Goal: Task Accomplishment & Management: Use online tool/utility

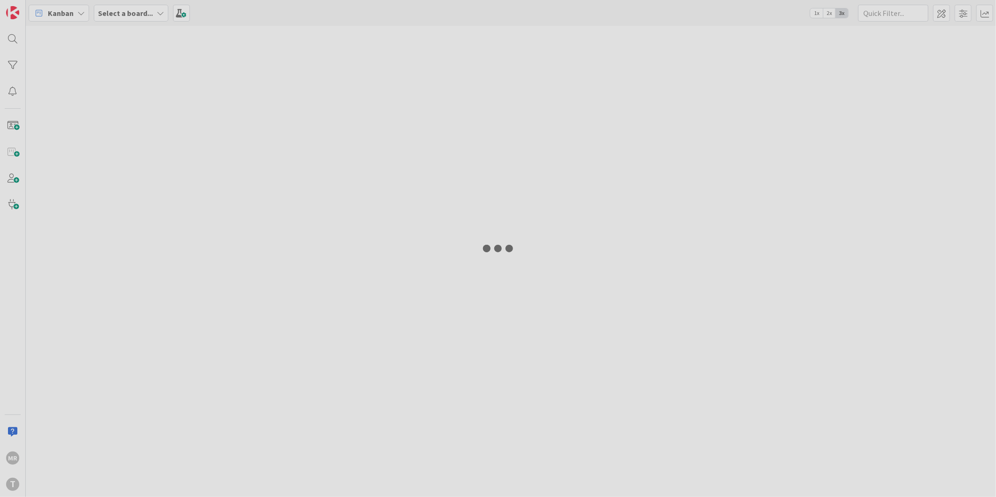
type input "recebe"
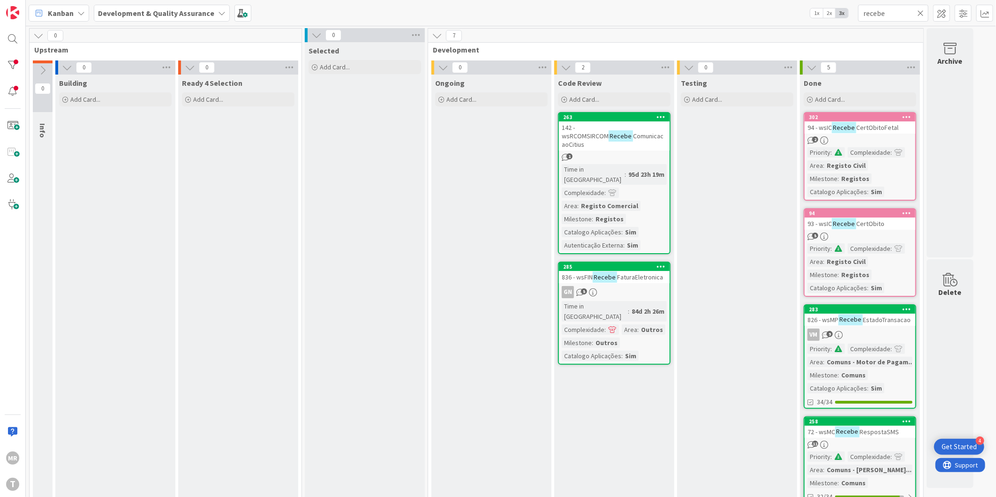
click at [719, 320] on div "Testing Add Card..." at bounding box center [737, 340] width 120 height 531
click at [14, 62] on div at bounding box center [12, 65] width 19 height 19
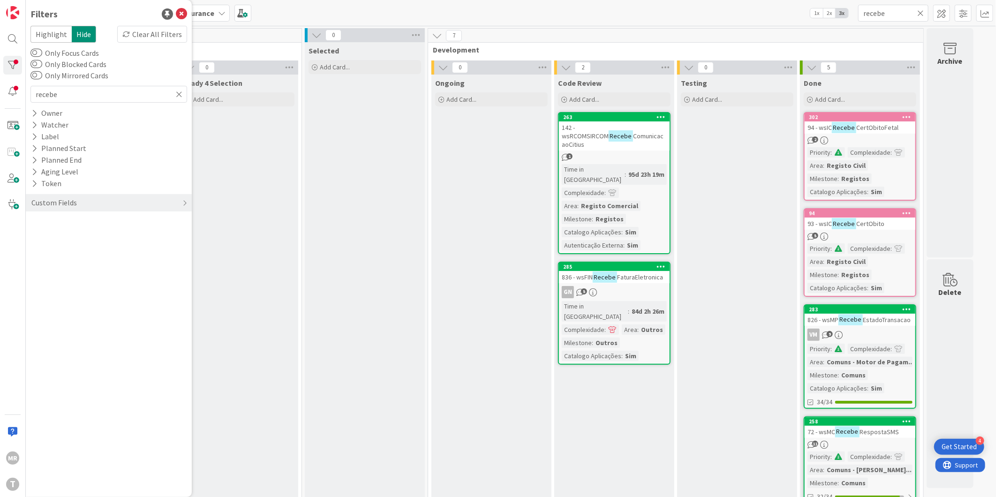
click at [919, 12] on icon at bounding box center [920, 13] width 7 height 8
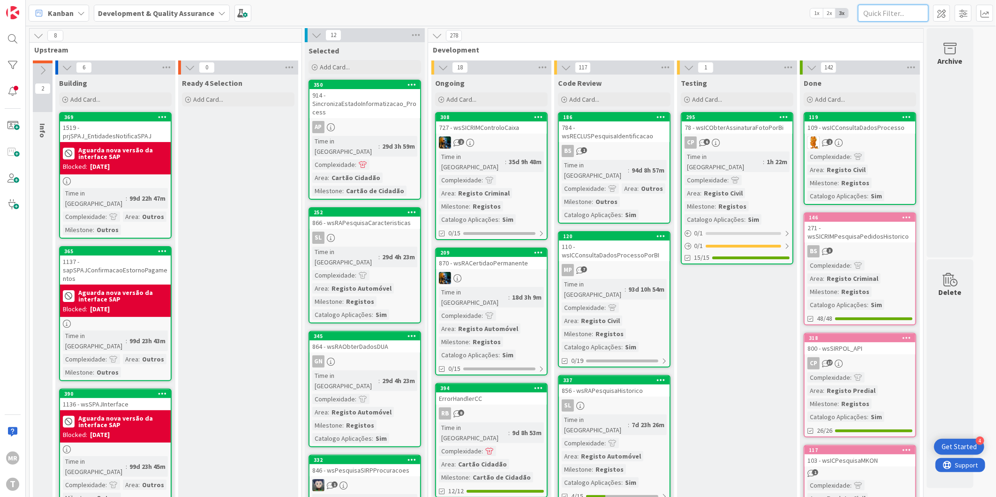
click at [887, 10] on input "text" at bounding box center [893, 13] width 70 height 17
click at [879, 6] on input "text" at bounding box center [893, 13] width 70 height 17
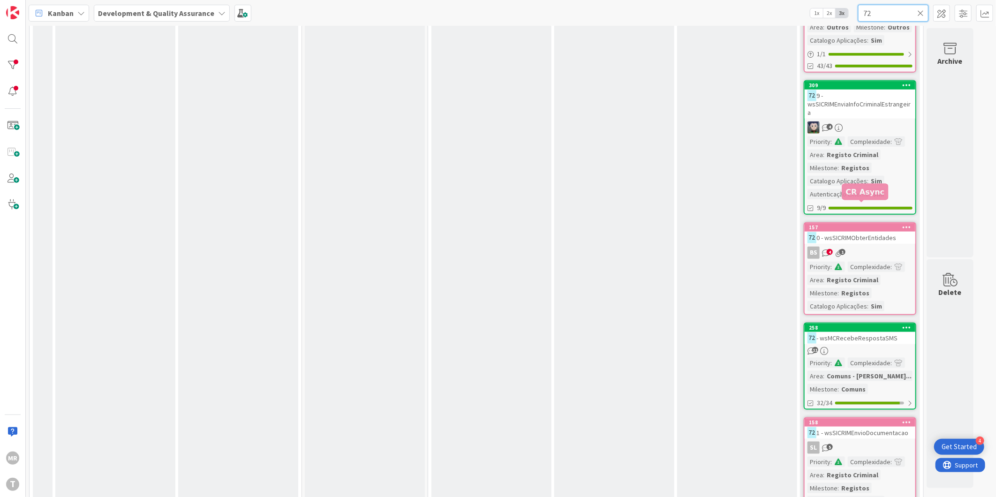
scroll to position [521, 0]
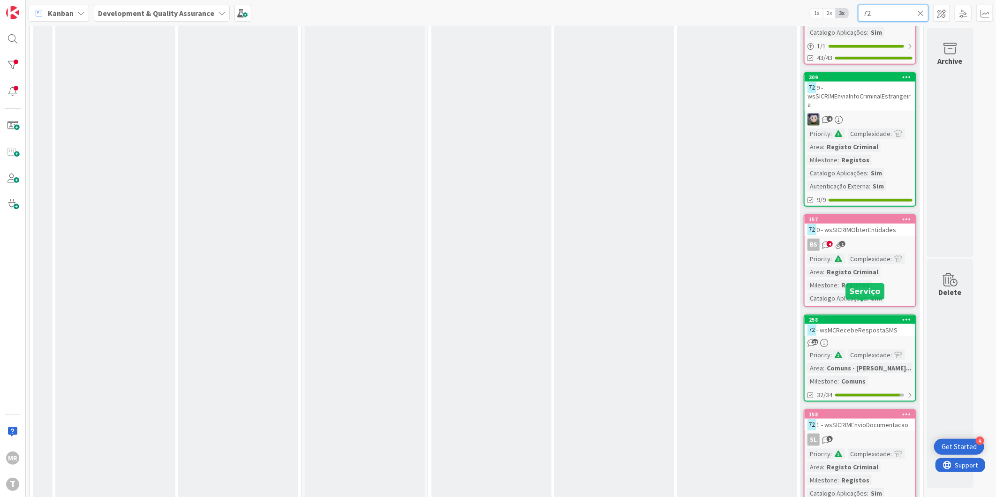
type input "72"
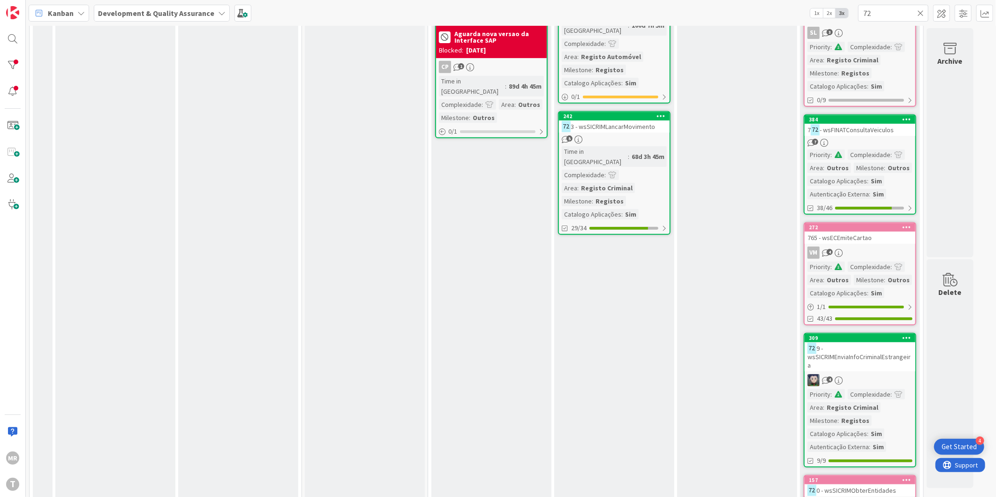
scroll to position [0, 0]
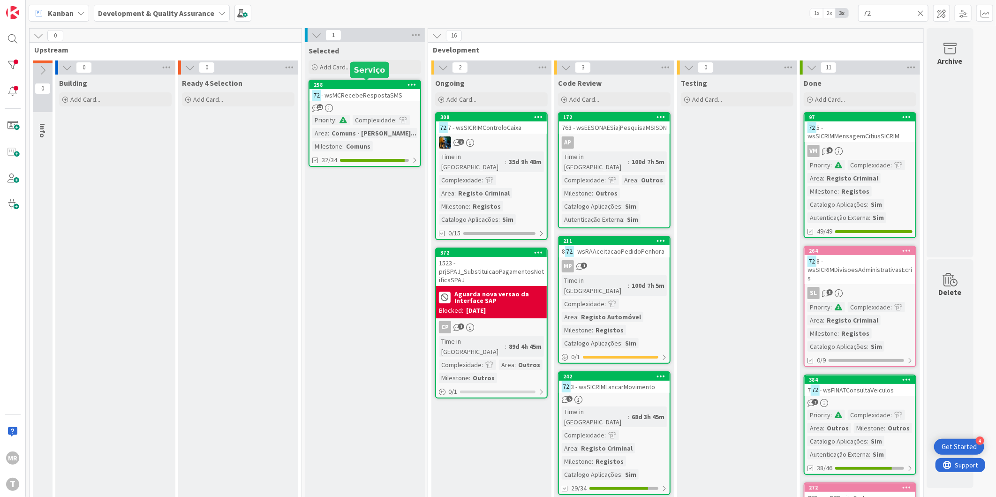
click at [367, 85] on div "258" at bounding box center [367, 85] width 106 height 7
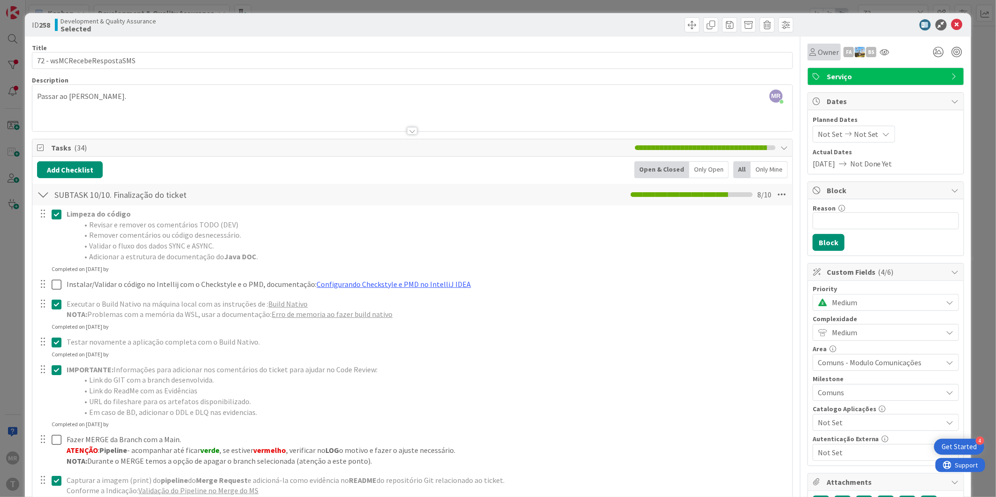
click at [819, 53] on span "Owner" at bounding box center [828, 51] width 21 height 11
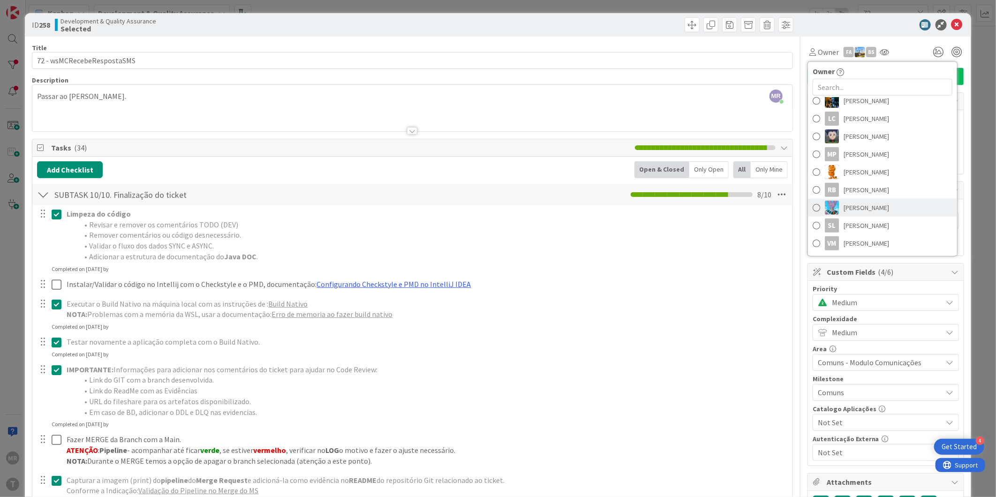
scroll to position [52, 0]
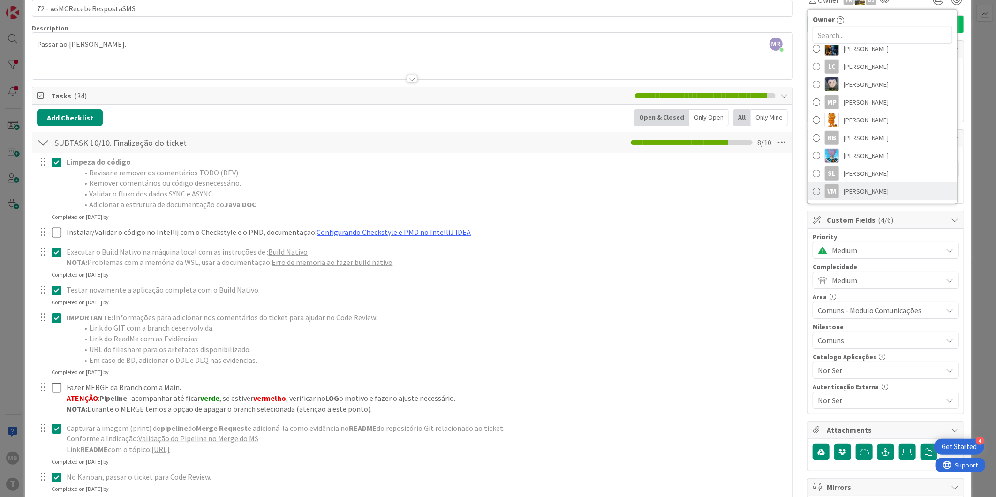
click at [857, 194] on span "[PERSON_NAME]" at bounding box center [865, 191] width 45 height 14
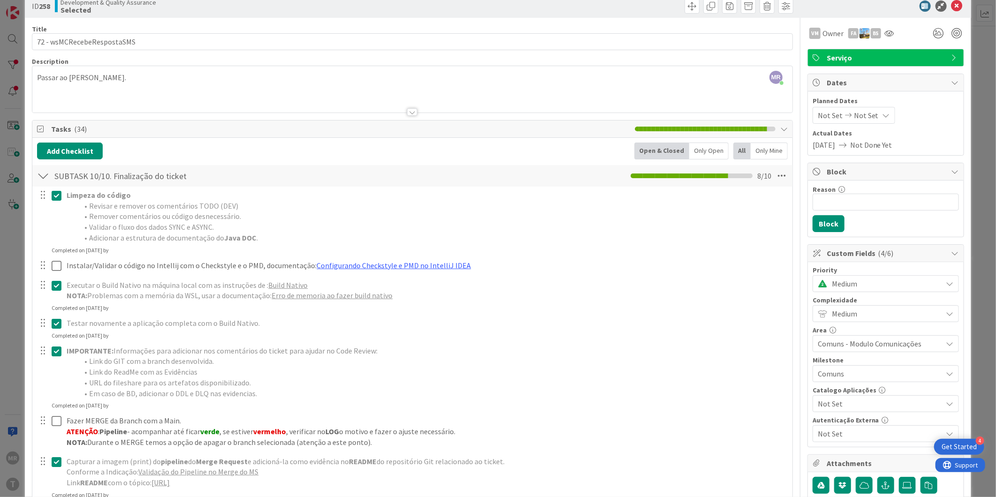
scroll to position [0, 0]
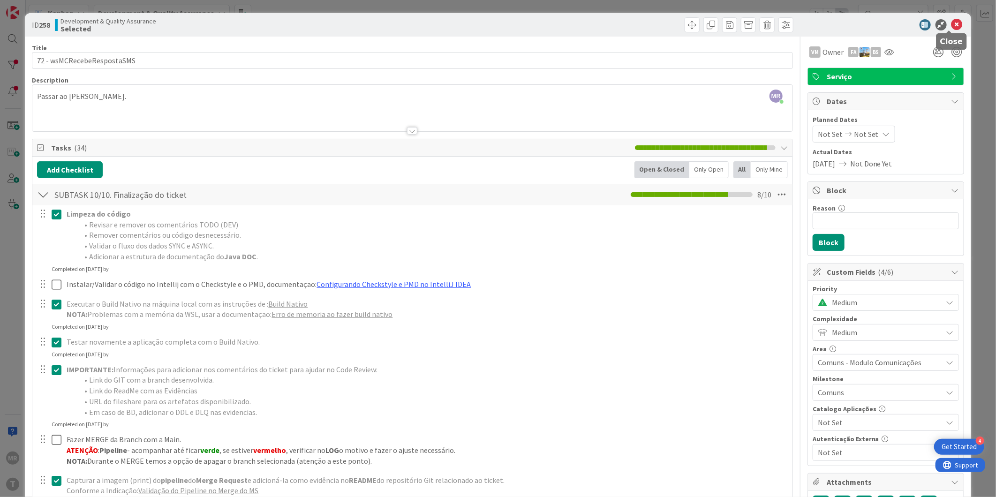
click at [951, 25] on icon at bounding box center [956, 24] width 11 height 11
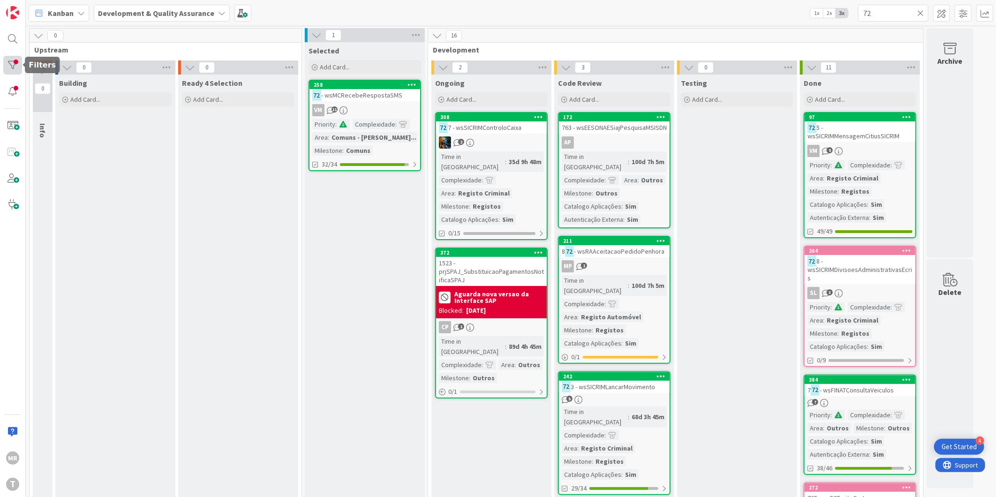
click at [19, 67] on div at bounding box center [12, 65] width 19 height 19
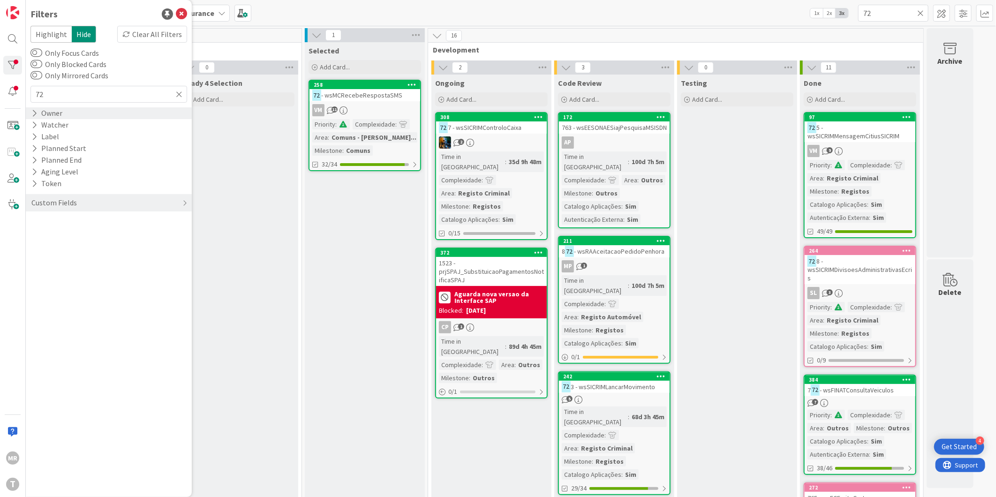
click at [44, 116] on div "Owner" at bounding box center [46, 113] width 33 height 12
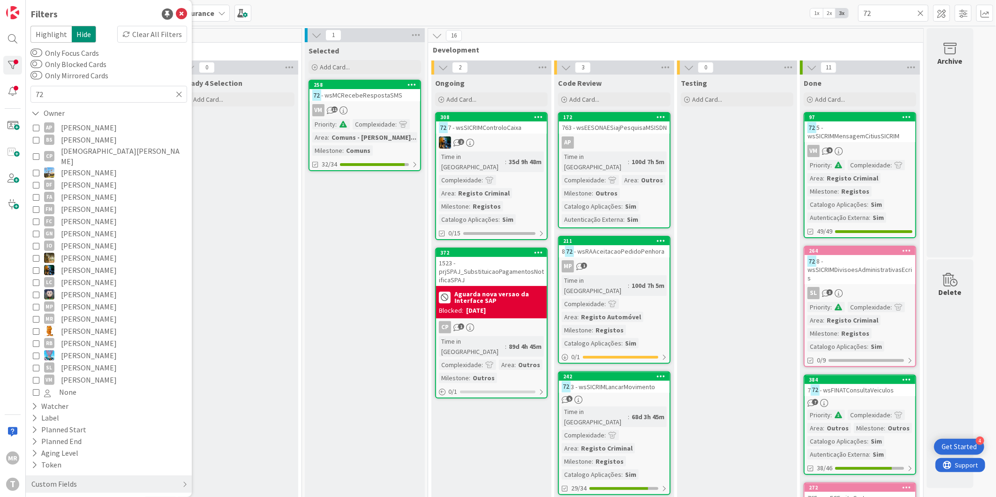
click at [66, 374] on span "[PERSON_NAME]" at bounding box center [89, 380] width 56 height 12
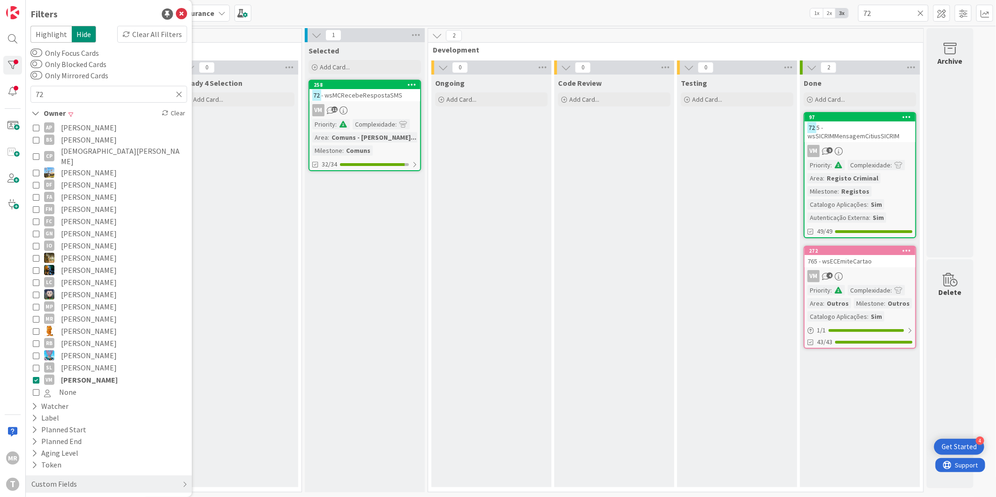
click at [98, 374] on span "[PERSON_NAME]" at bounding box center [89, 380] width 57 height 12
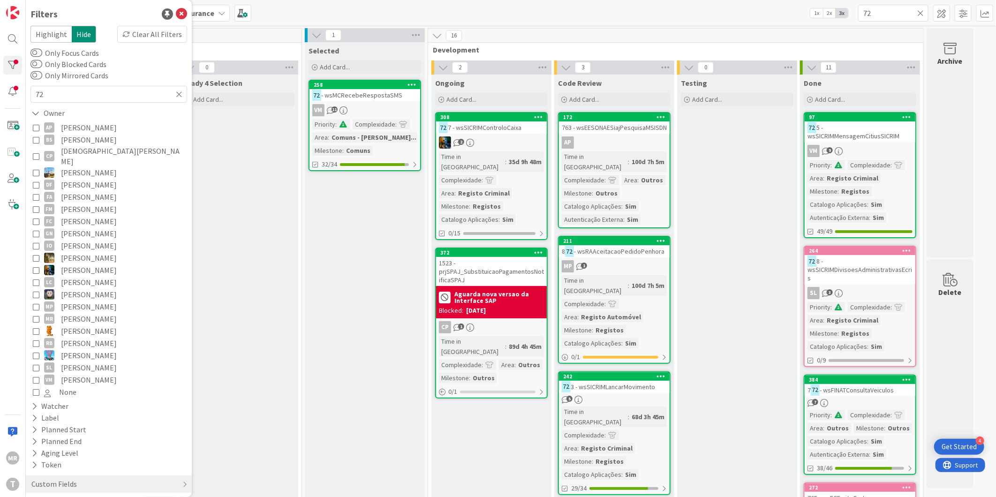
click at [919, 11] on icon at bounding box center [920, 13] width 7 height 8
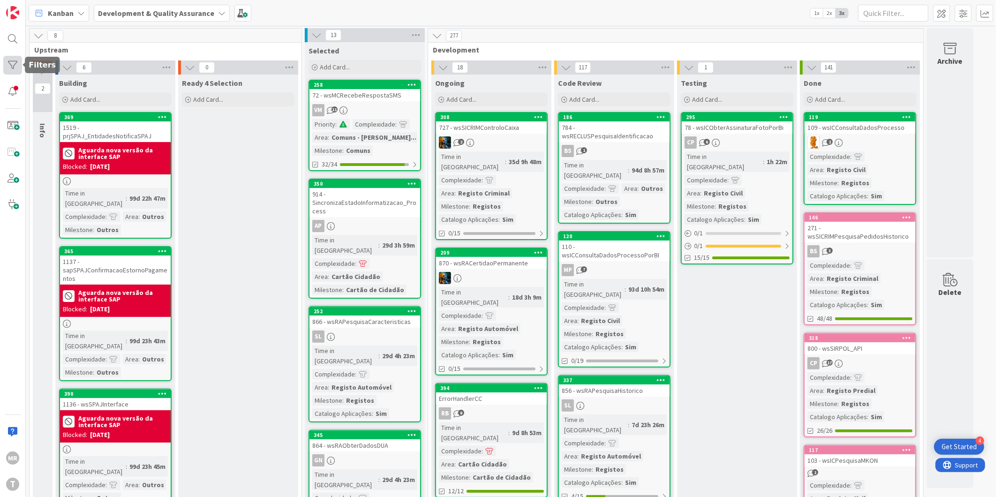
click at [11, 57] on div at bounding box center [12, 65] width 19 height 19
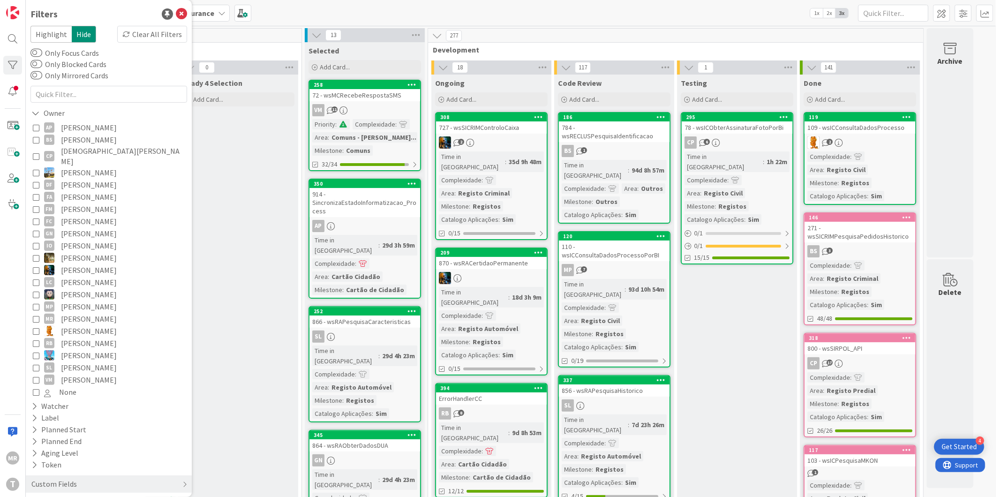
click at [72, 374] on span "[PERSON_NAME]" at bounding box center [89, 380] width 56 height 12
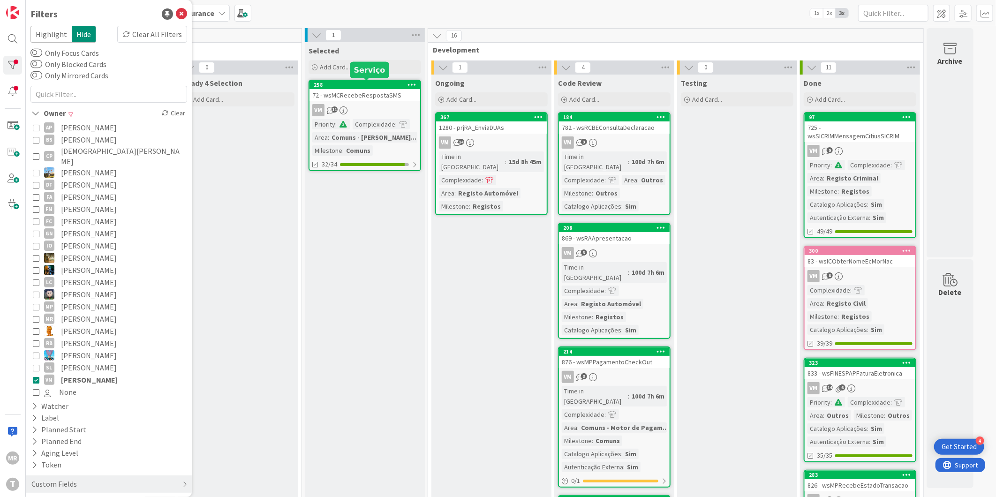
click at [376, 86] on div "258" at bounding box center [367, 85] width 106 height 7
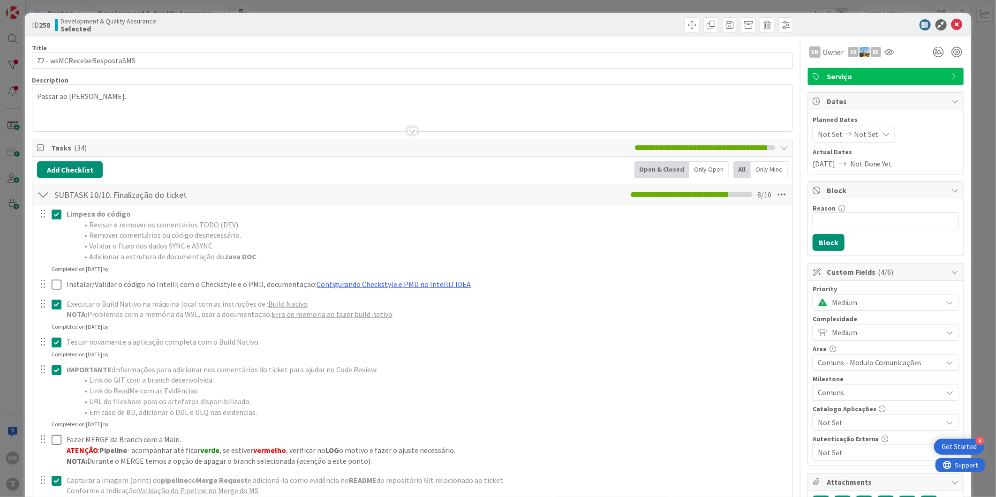
click at [845, 299] on span "Medium" at bounding box center [885, 302] width 106 height 13
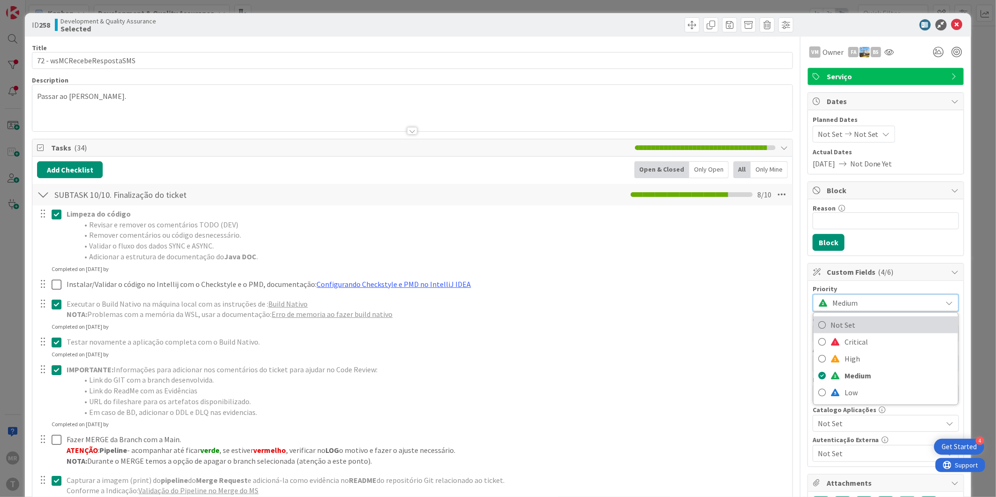
click at [845, 327] on span "Not Set" at bounding box center [891, 325] width 123 height 14
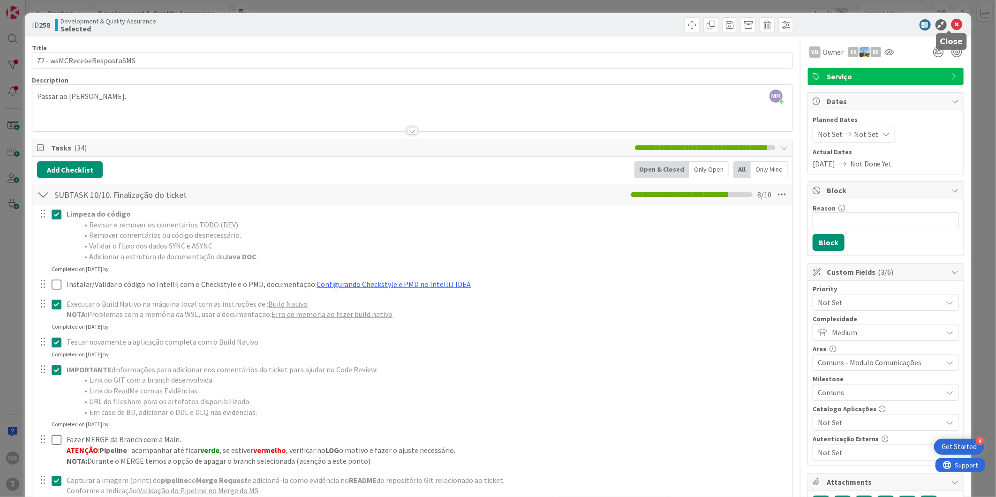
click at [951, 22] on icon at bounding box center [956, 24] width 11 height 11
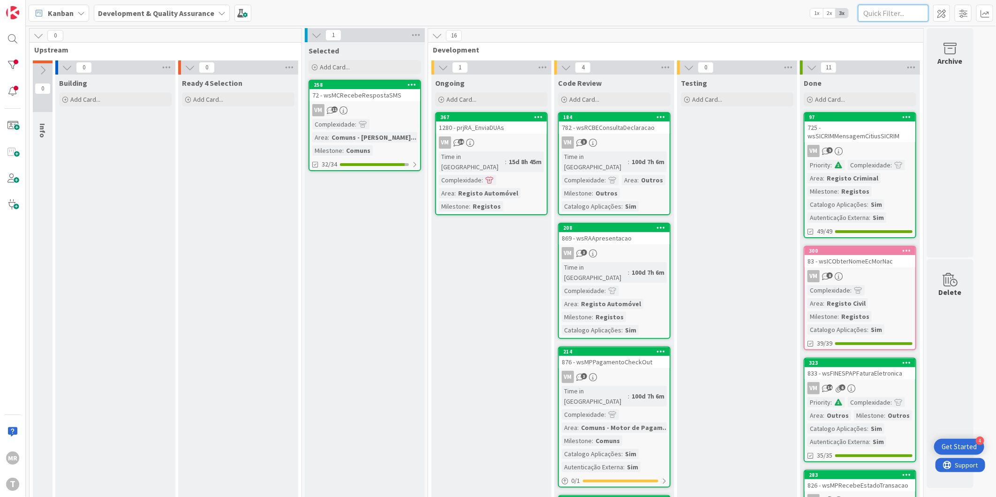
click at [878, 10] on input "text" at bounding box center [893, 13] width 70 height 17
paste input "wsTRIBEntregaInformacao"
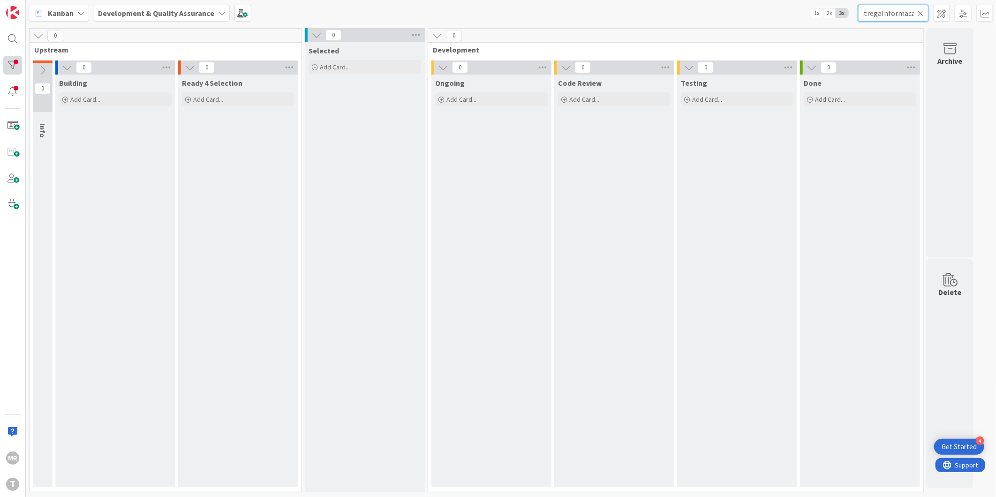
type input "wsTRIBEntregaInformacao"
click at [12, 60] on div at bounding box center [12, 65] width 19 height 19
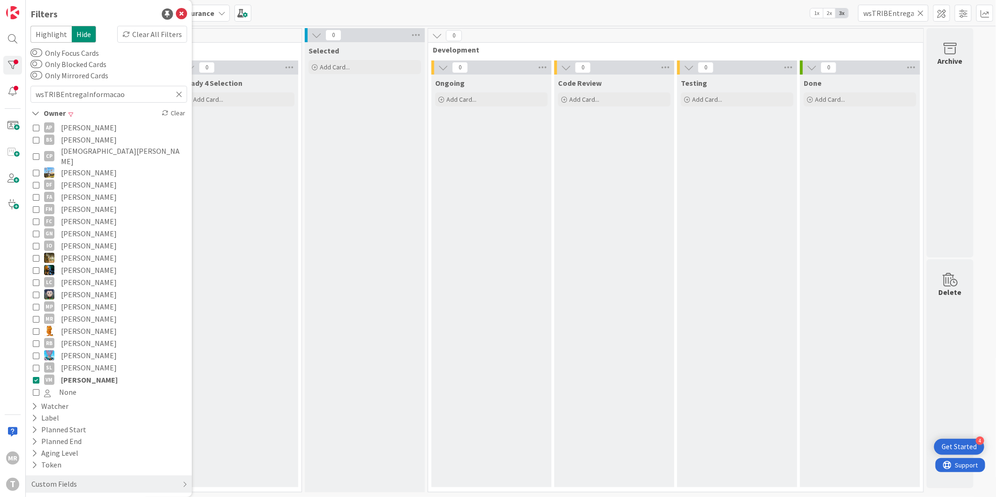
click at [36, 376] on icon at bounding box center [36, 379] width 7 height 7
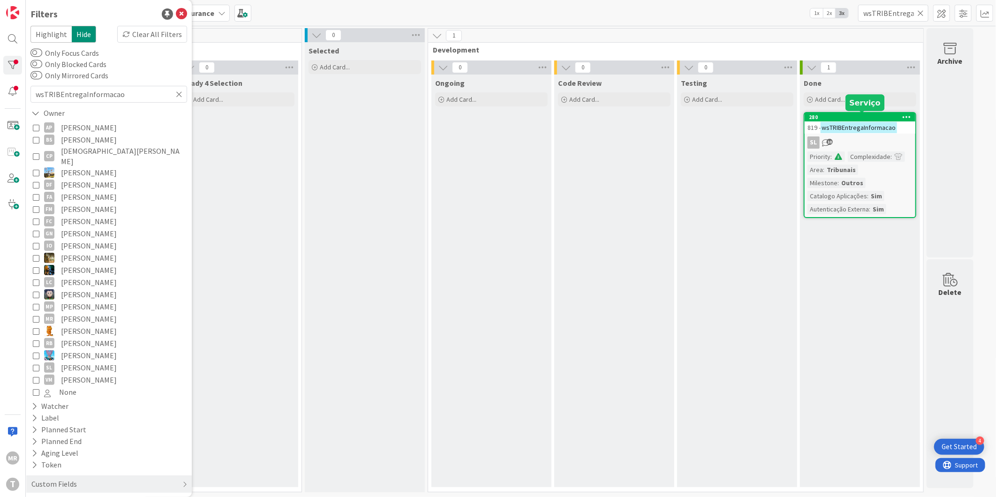
click at [842, 114] on div "280" at bounding box center [862, 117] width 106 height 7
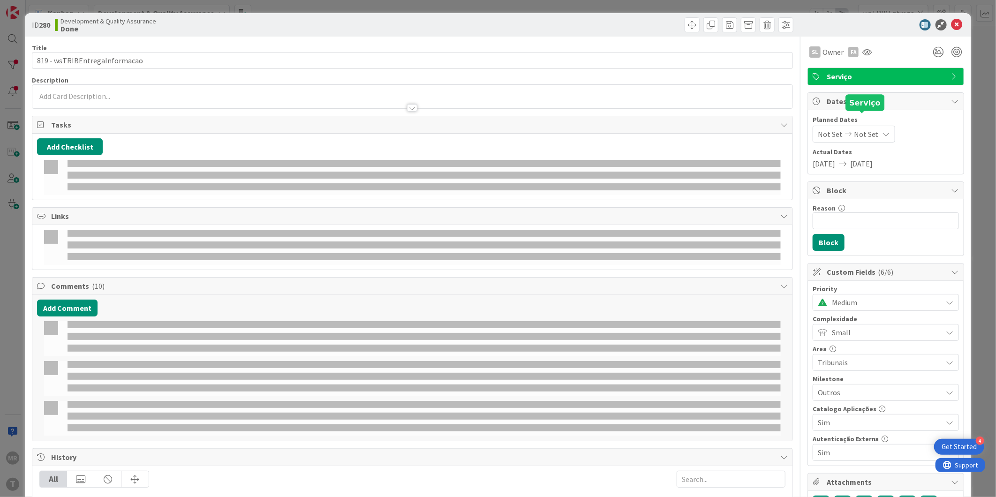
select select "java"
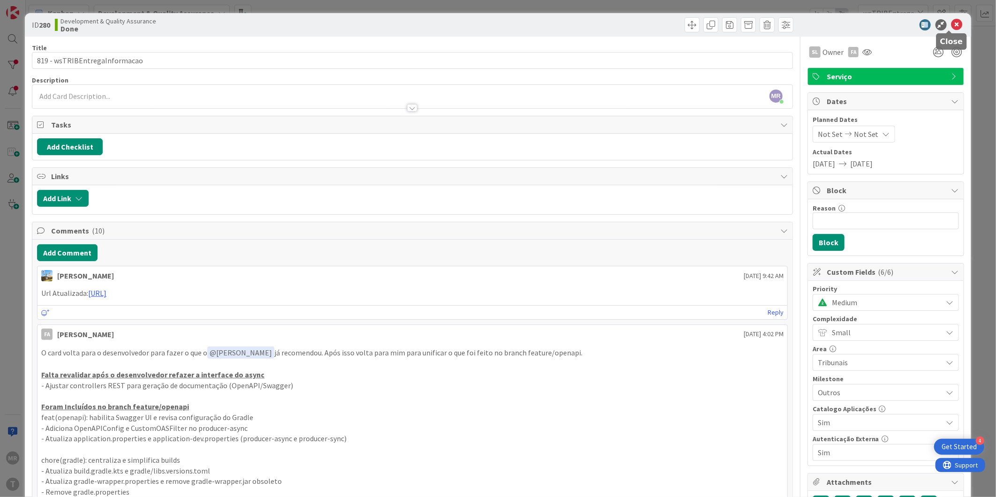
click at [954, 23] on icon at bounding box center [956, 24] width 11 height 11
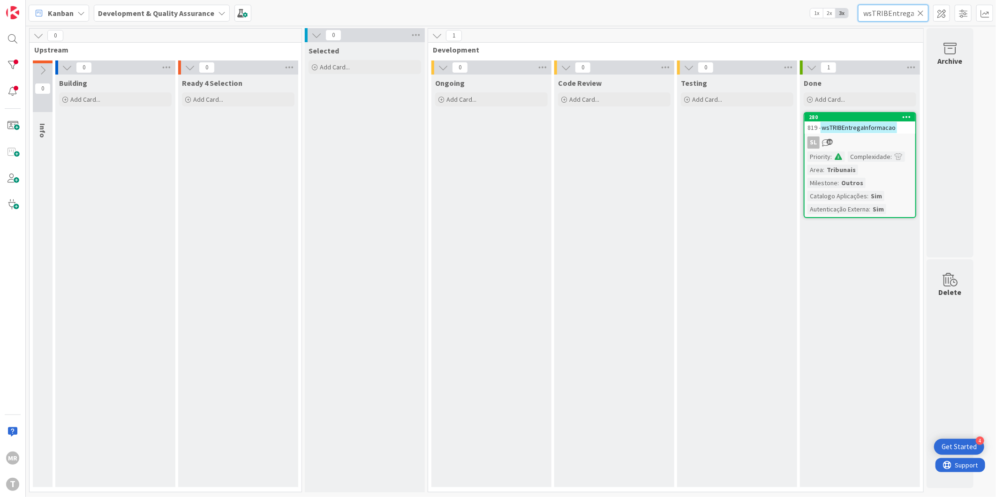
click at [916, 11] on input "wsTRIBEntregaInformacao" at bounding box center [893, 13] width 70 height 17
click at [919, 11] on icon at bounding box center [920, 13] width 7 height 8
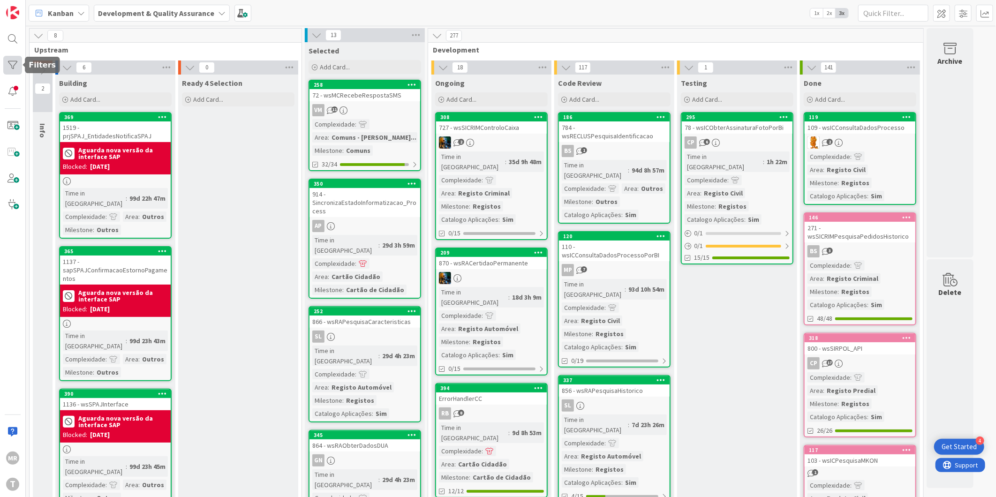
click at [14, 68] on div at bounding box center [12, 65] width 19 height 19
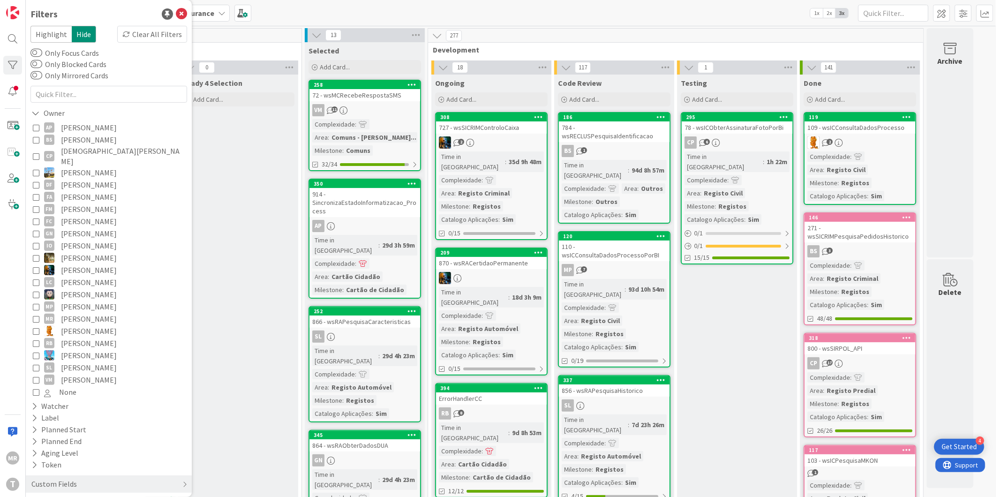
click at [105, 129] on span "[PERSON_NAME]" at bounding box center [89, 127] width 56 height 12
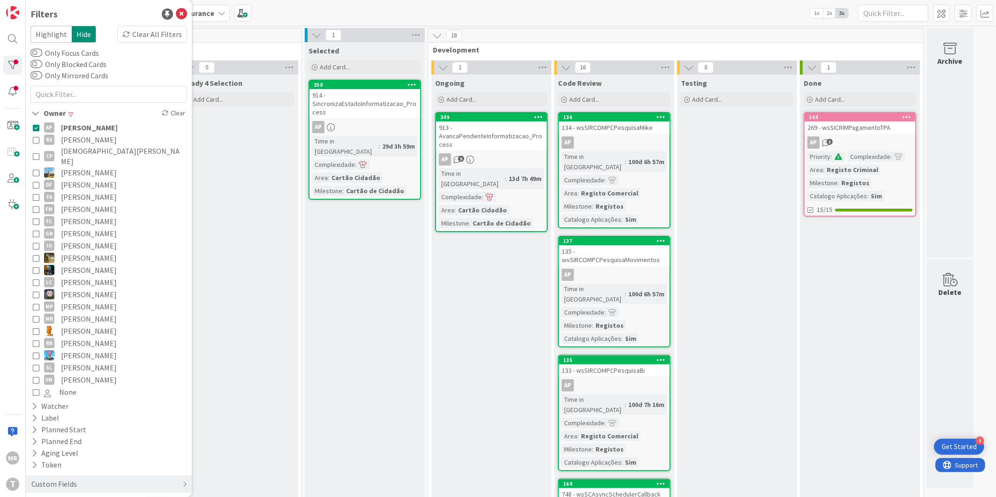
click at [105, 129] on span "[PERSON_NAME]" at bounding box center [89, 127] width 57 height 12
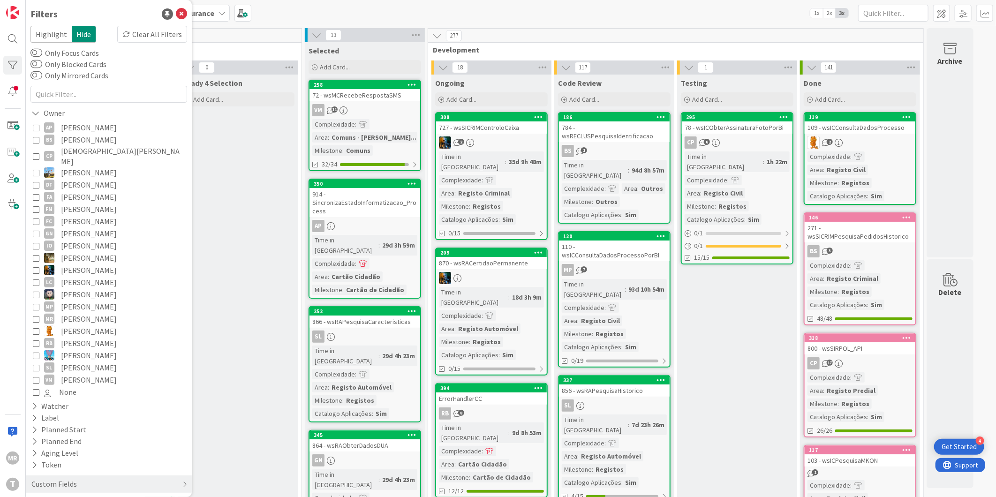
click at [90, 146] on span "[DEMOGRAPHIC_DATA][PERSON_NAME]" at bounding box center [123, 156] width 124 height 21
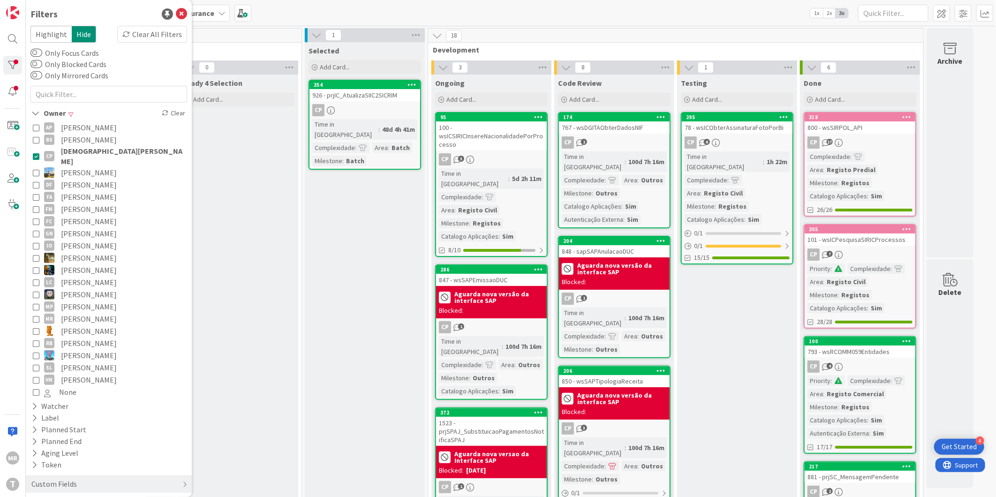
click at [90, 139] on span "[PERSON_NAME]" at bounding box center [89, 140] width 56 height 12
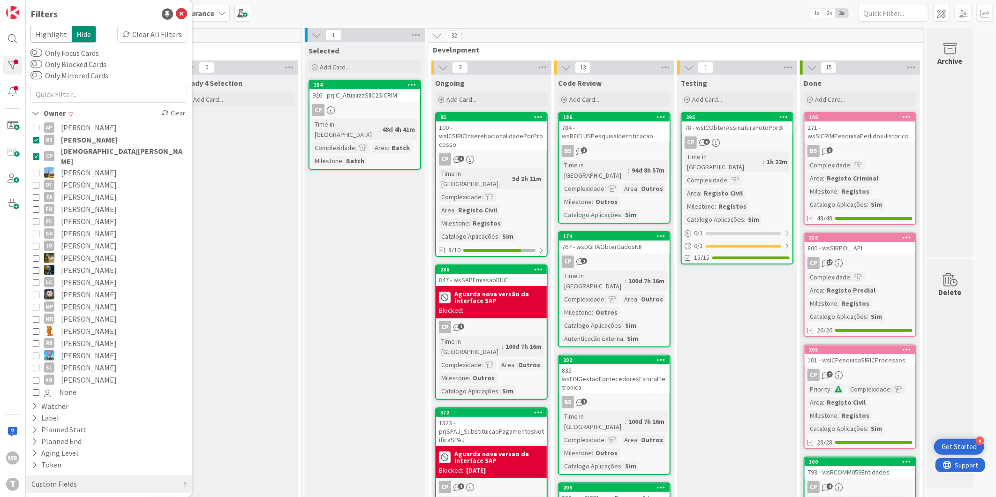
click at [90, 153] on span "[DEMOGRAPHIC_DATA][PERSON_NAME]" at bounding box center [123, 156] width 124 height 21
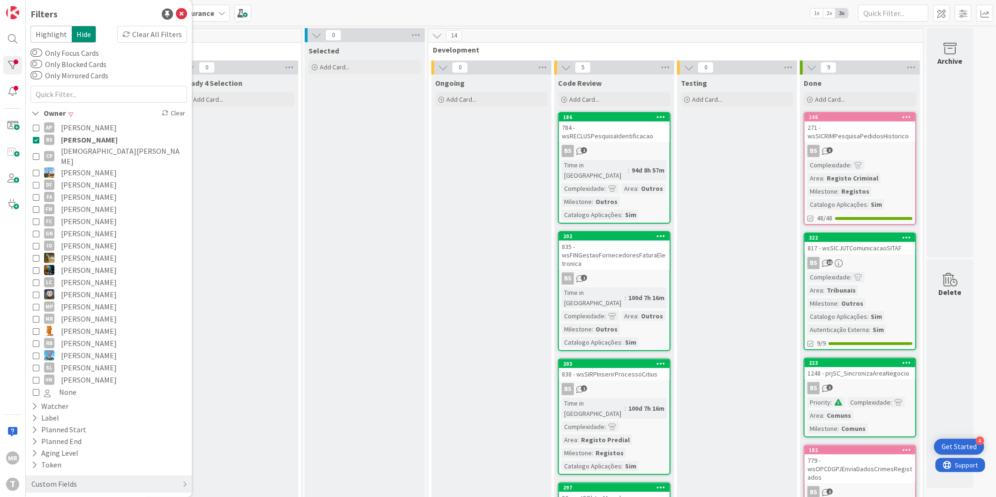
click at [95, 141] on span "[PERSON_NAME]" at bounding box center [89, 140] width 57 height 12
